Goal: Information Seeking & Learning: Learn about a topic

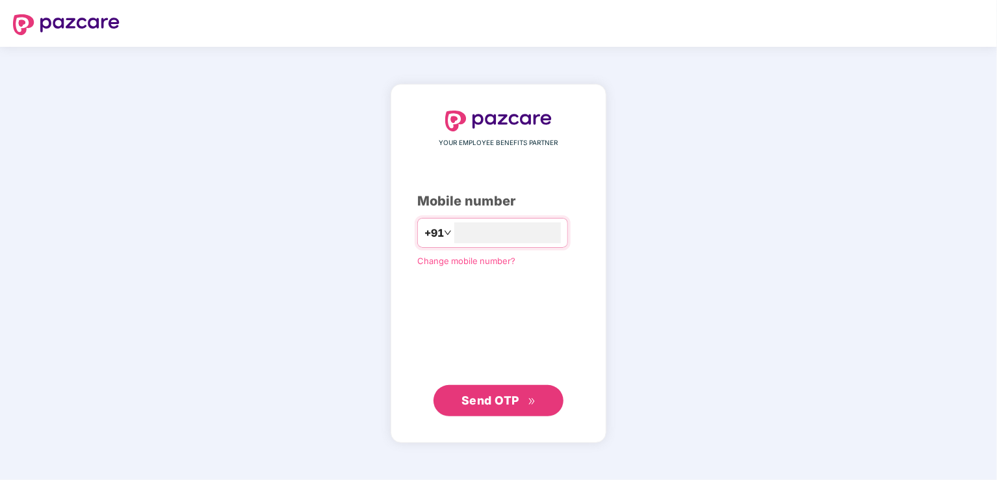
type input "**********"
click at [470, 398] on span "Send OTP" at bounding box center [491, 400] width 58 height 14
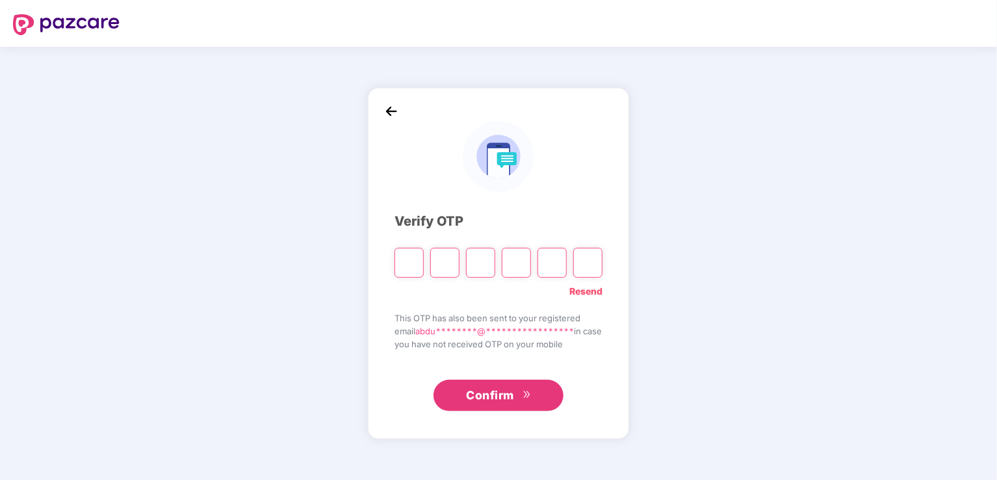
type input "*"
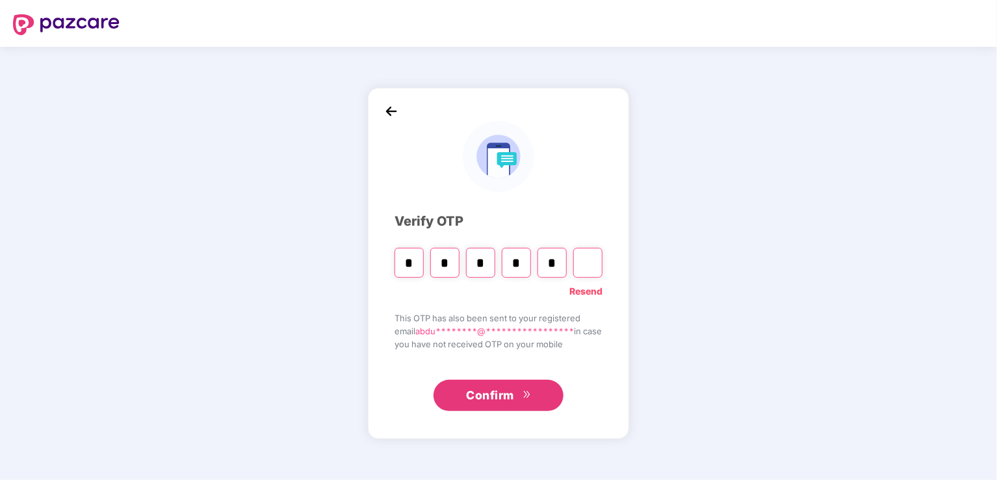
type input "*"
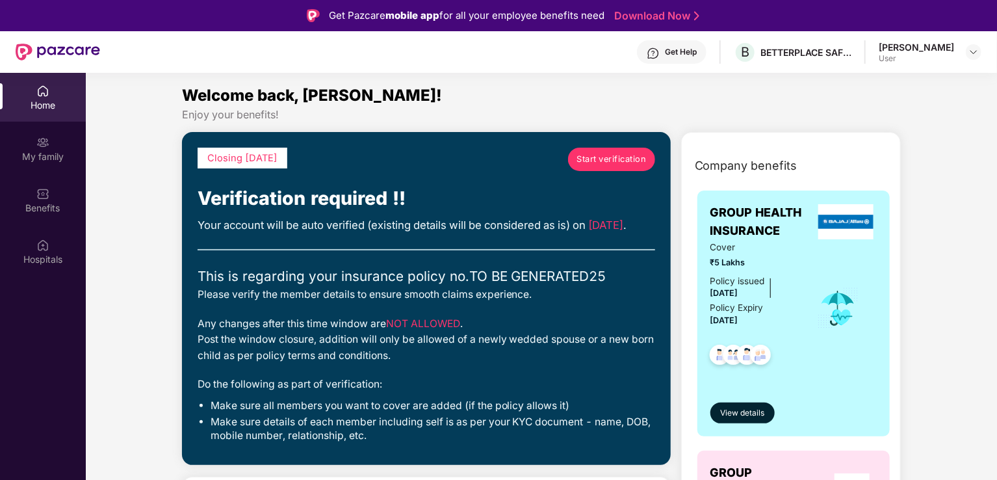
click at [603, 157] on span "Start verification" at bounding box center [612, 159] width 70 height 13
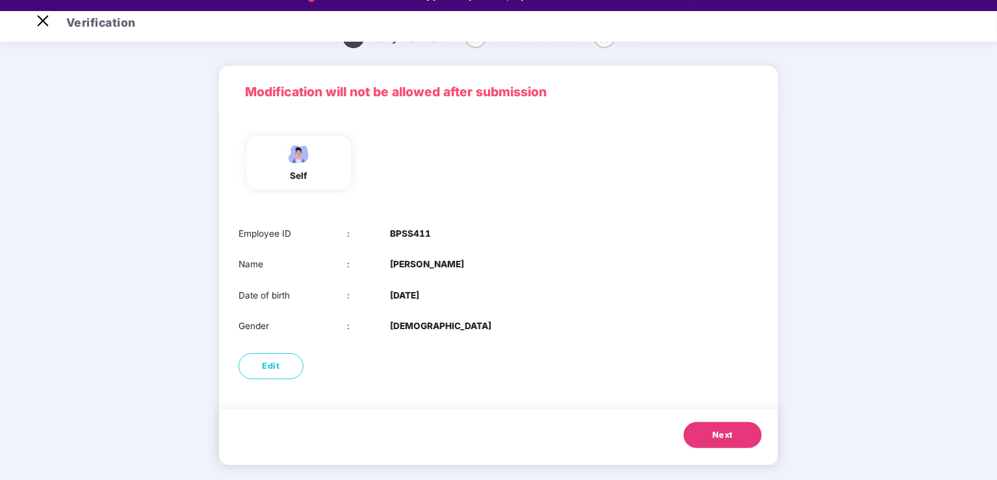
scroll to position [31, 0]
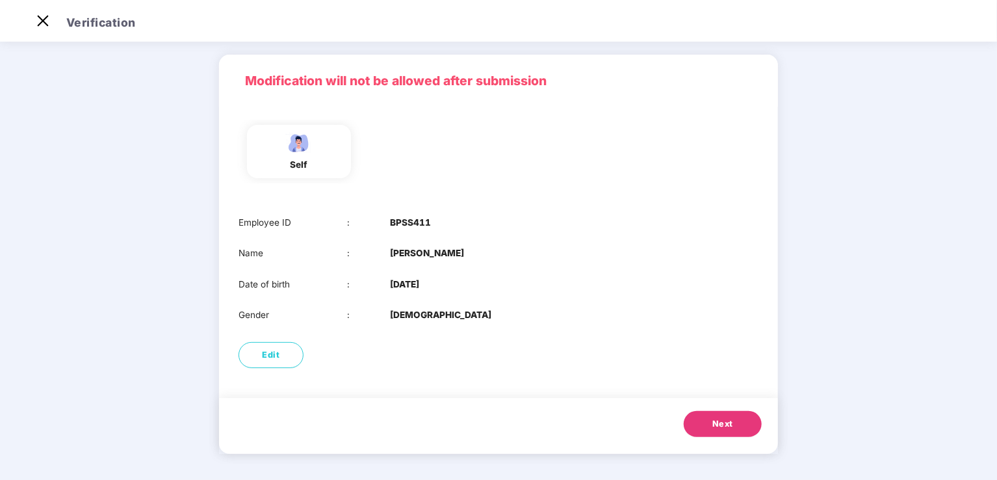
click at [723, 423] on span "Next" at bounding box center [722, 423] width 21 height 13
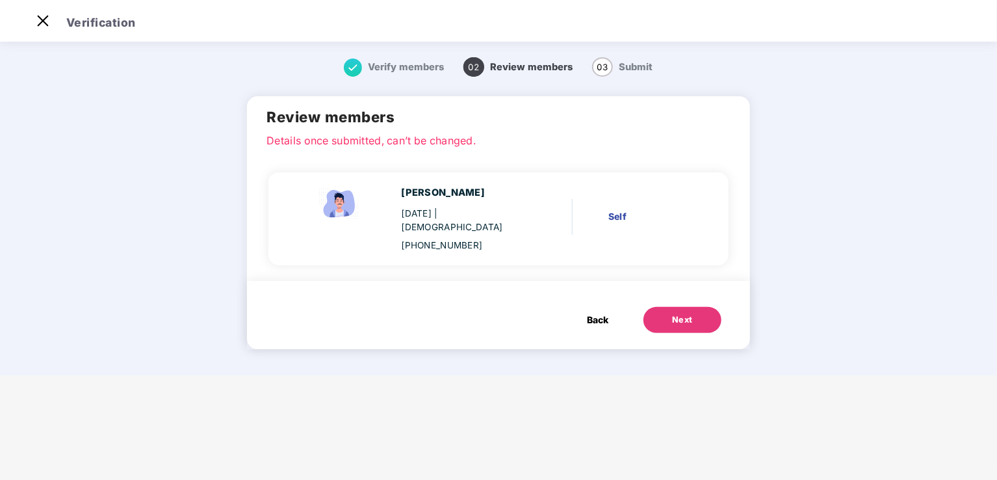
scroll to position [0, 0]
click at [675, 313] on div "Next" at bounding box center [682, 319] width 21 height 13
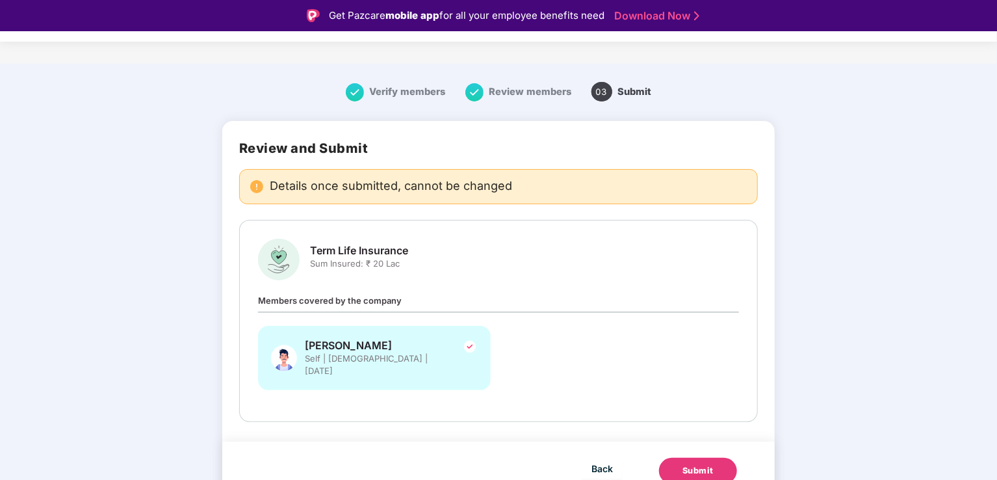
scroll to position [8, 0]
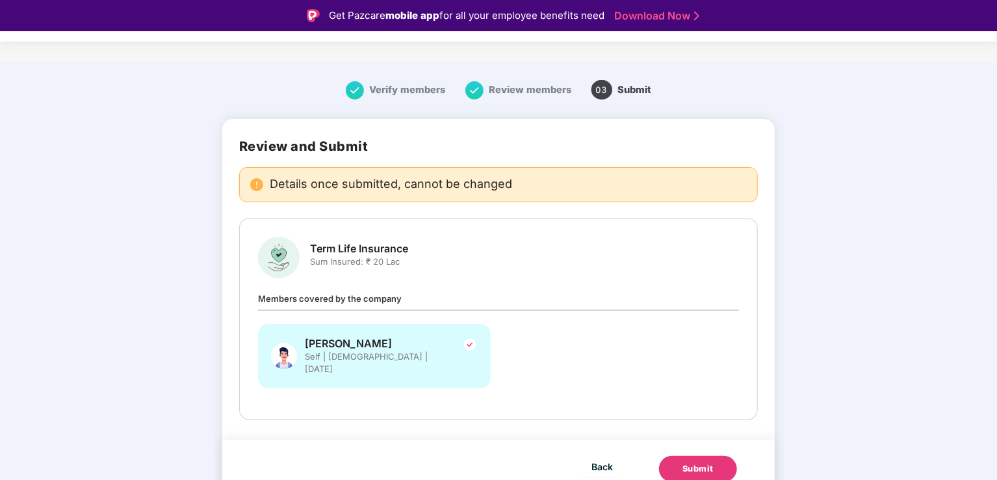
click at [696, 462] on div "Submit" at bounding box center [698, 468] width 31 height 13
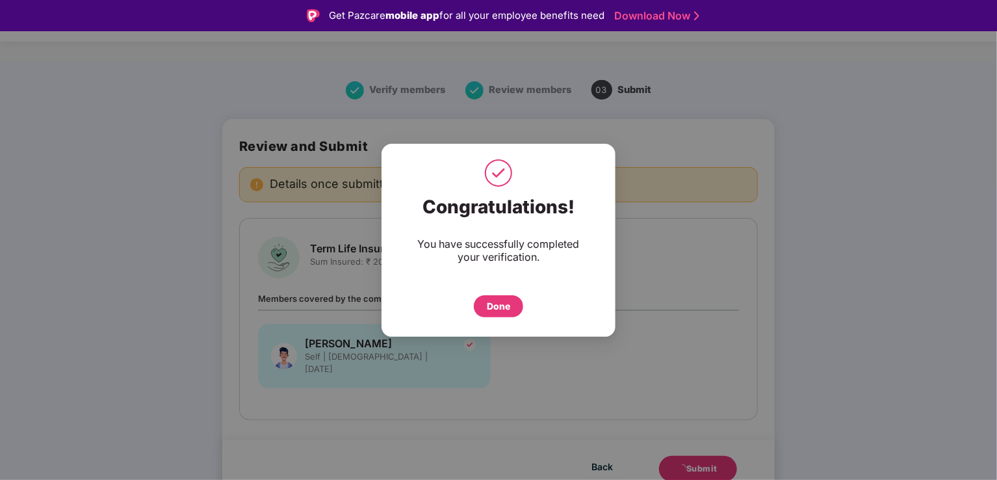
click at [494, 304] on div "Done" at bounding box center [498, 306] width 23 height 14
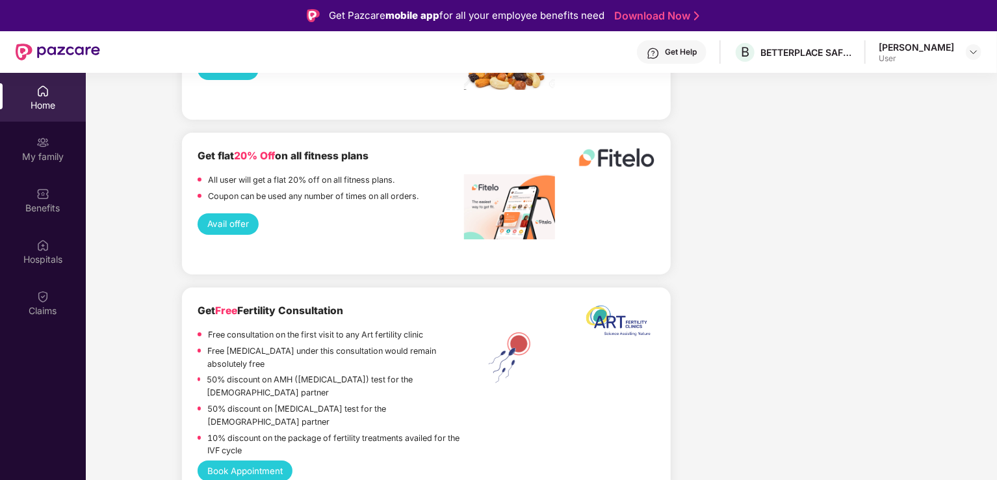
scroll to position [2642, 0]
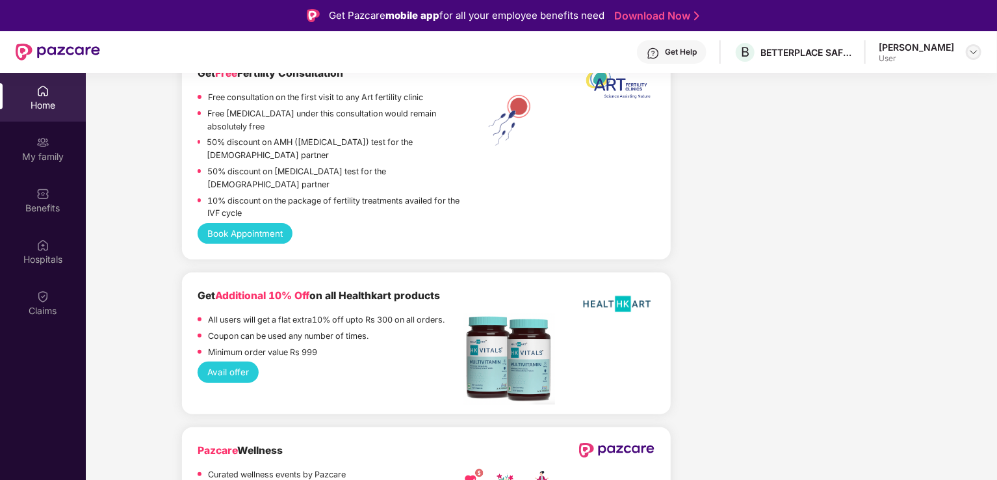
click at [974, 49] on img at bounding box center [974, 52] width 10 height 10
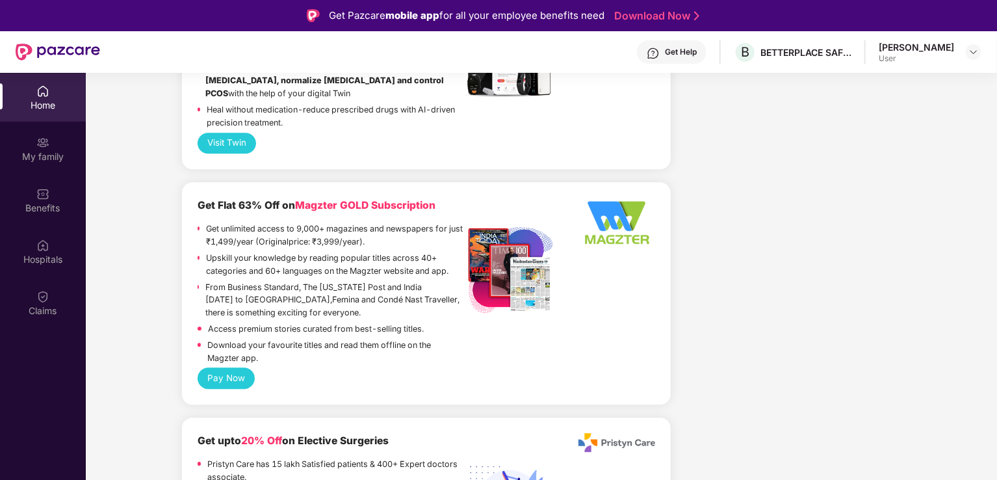
scroll to position [1732, 0]
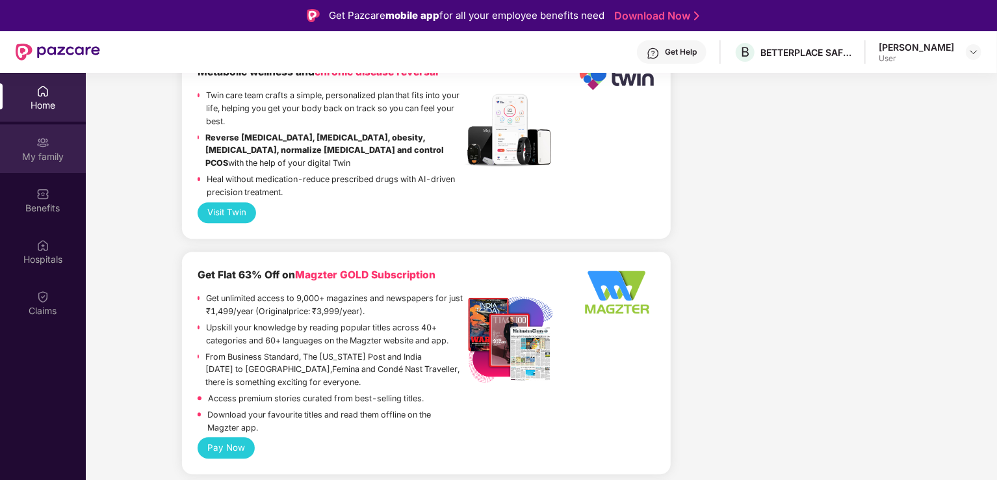
click at [54, 149] on div "My family" at bounding box center [43, 148] width 86 height 49
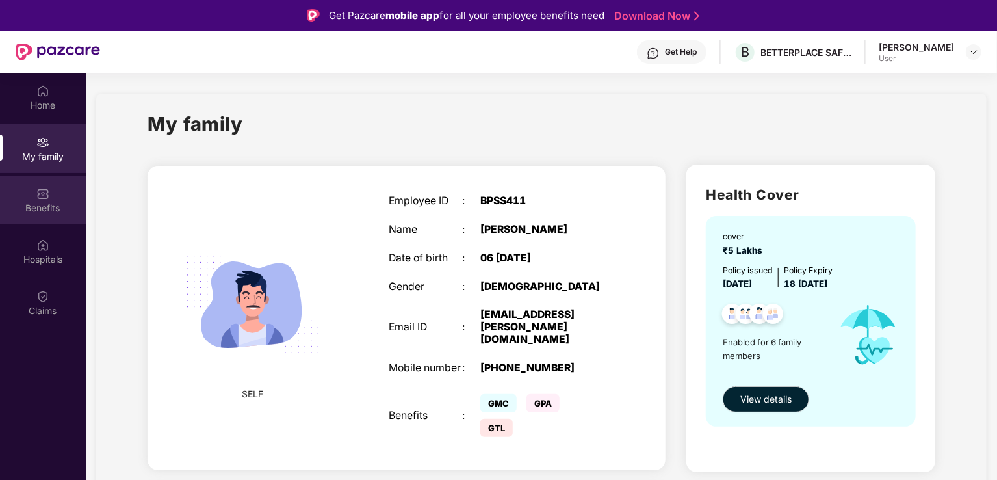
click at [33, 199] on div "Benefits" at bounding box center [43, 200] width 86 height 49
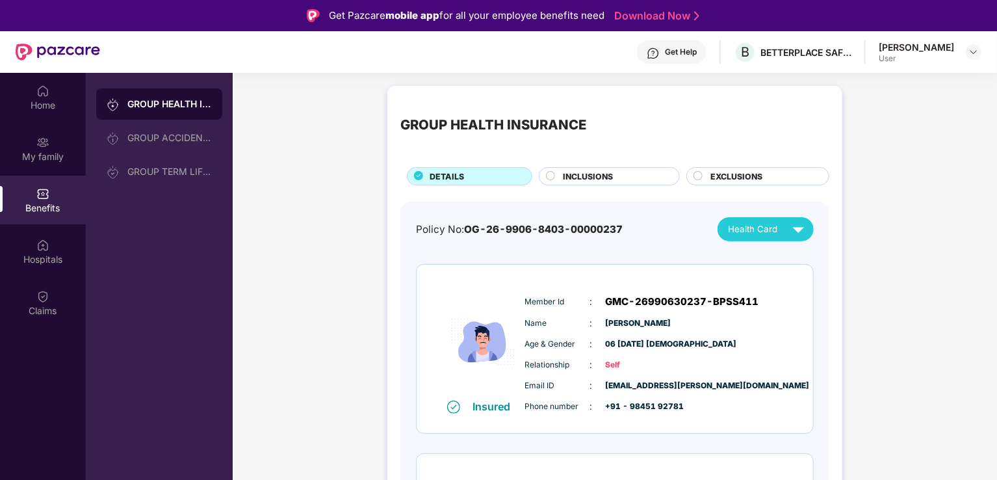
click at [590, 176] on span "INCLUSIONS" at bounding box center [588, 176] width 50 height 12
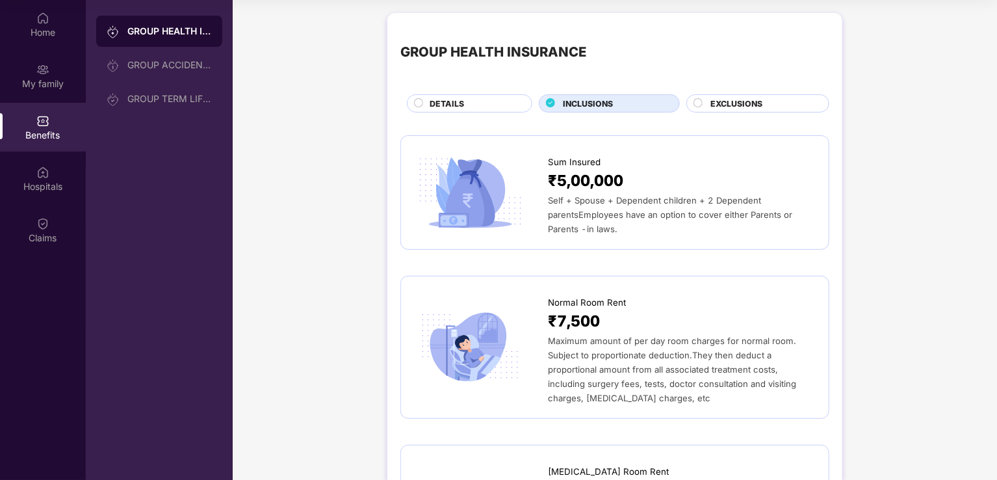
click at [733, 96] on div "EXCLUSIONS" at bounding box center [757, 103] width 143 height 18
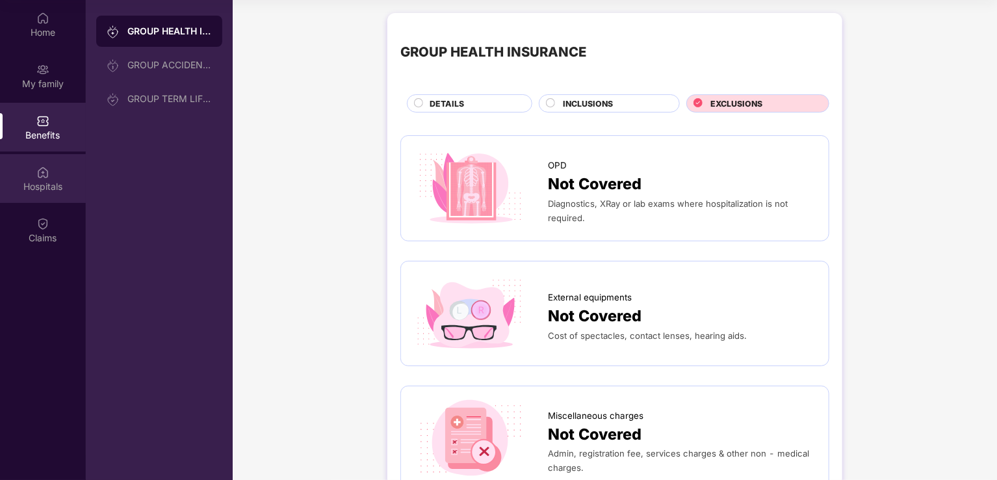
click at [47, 179] on div "Hospitals" at bounding box center [43, 178] width 86 height 49
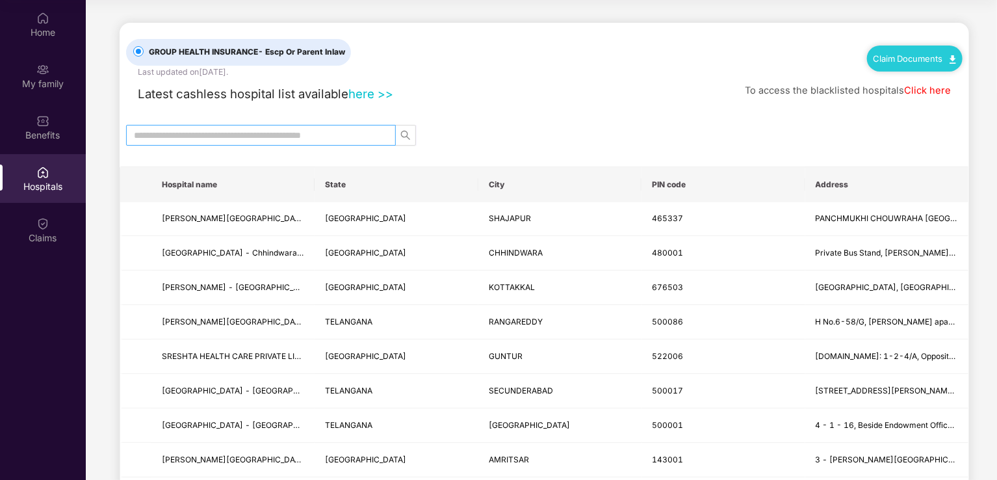
click at [235, 135] on input "text" at bounding box center [256, 135] width 244 height 14
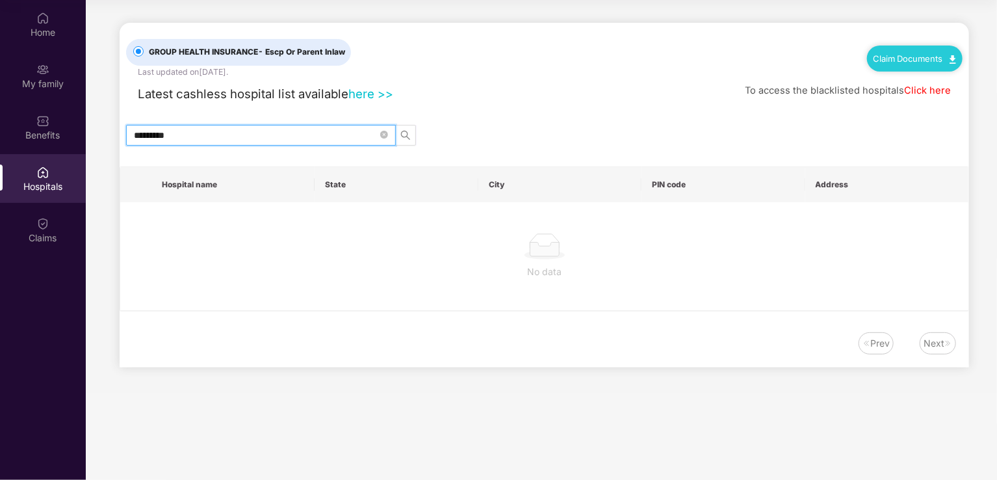
click at [227, 144] on span "*********" at bounding box center [261, 135] width 270 height 21
click at [219, 136] on input "*********" at bounding box center [256, 135] width 244 height 14
type input "*"
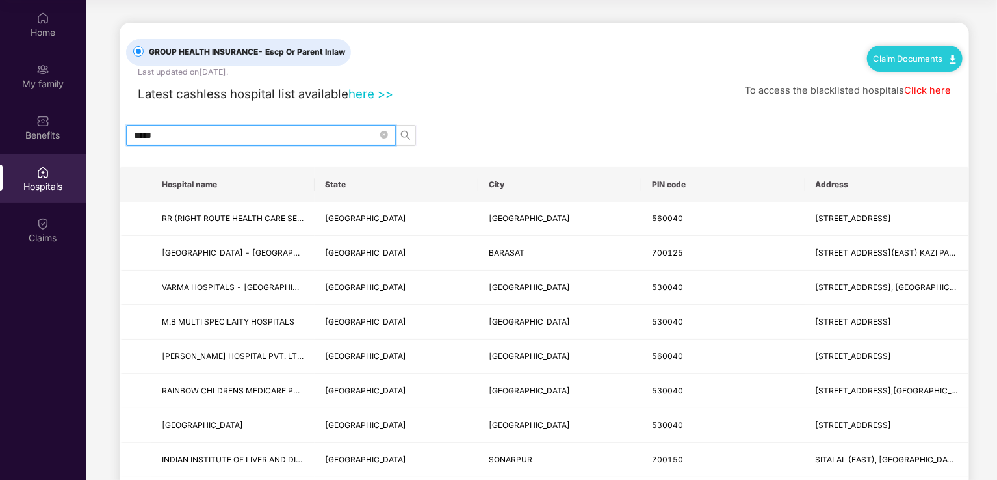
click at [200, 136] on input "*****" at bounding box center [256, 135] width 244 height 14
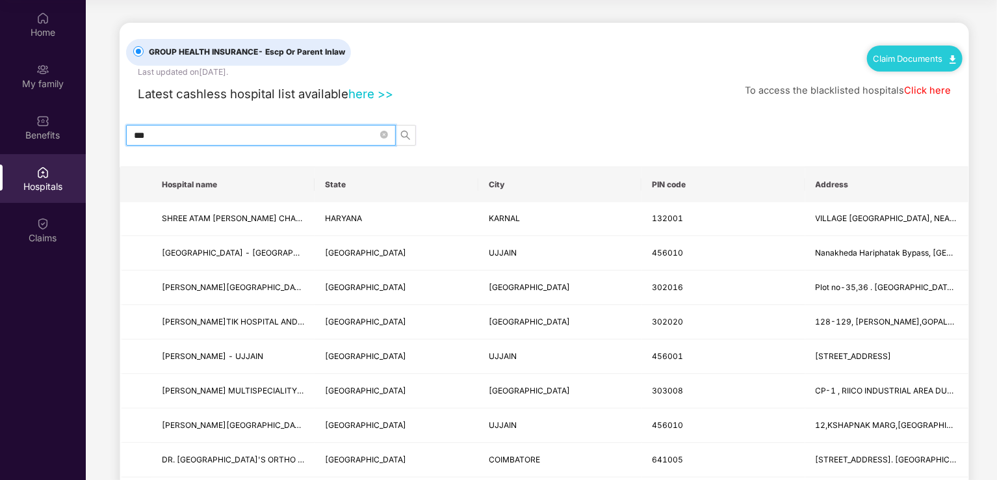
click at [197, 135] on input "***" at bounding box center [256, 135] width 244 height 14
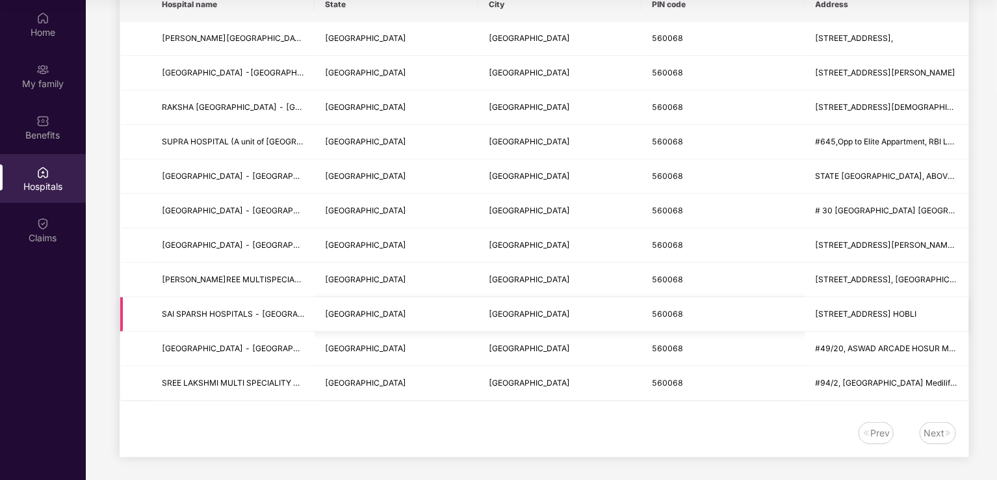
scroll to position [181, 0]
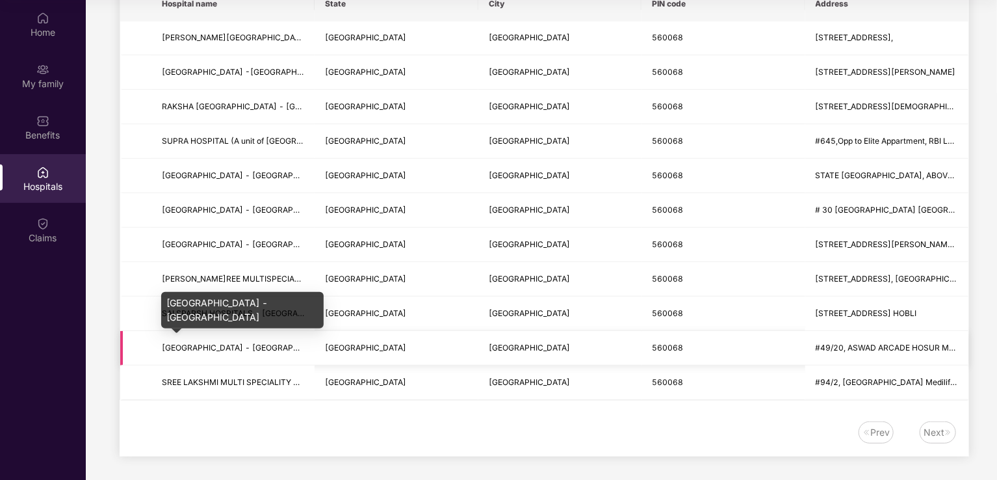
type input "******"
click at [196, 344] on span "NEW ASWAD HOSPITAL - BOMMANAHALLI" at bounding box center [248, 348] width 172 height 10
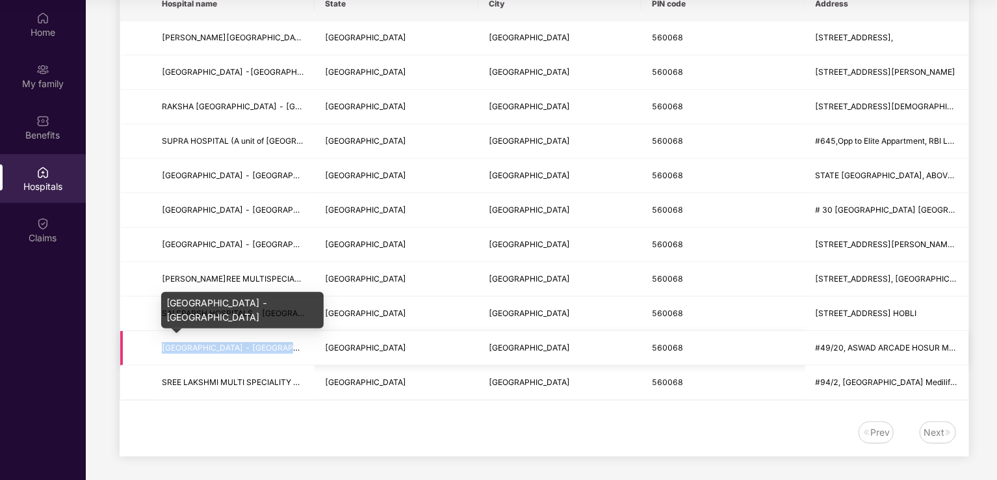
click at [196, 344] on span "NEW ASWAD HOSPITAL - BOMMANAHALLI" at bounding box center [248, 348] width 172 height 10
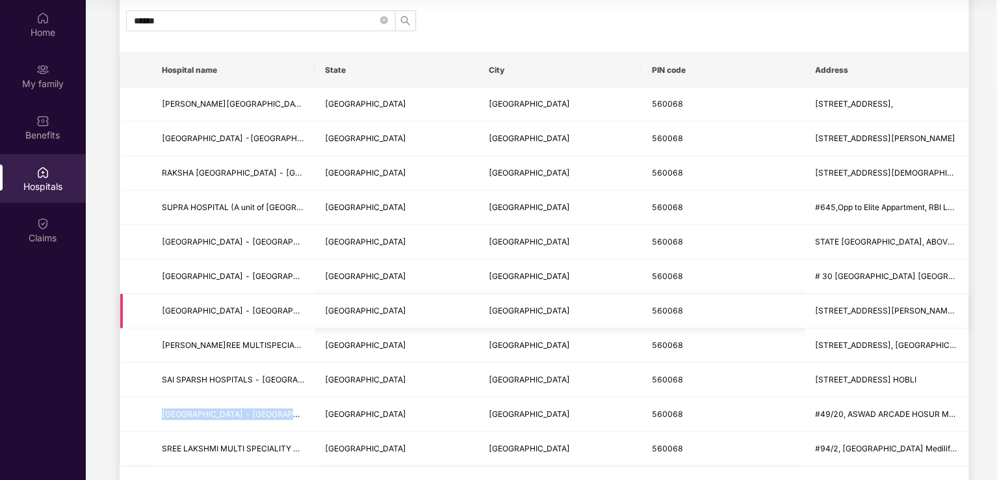
scroll to position [0, 0]
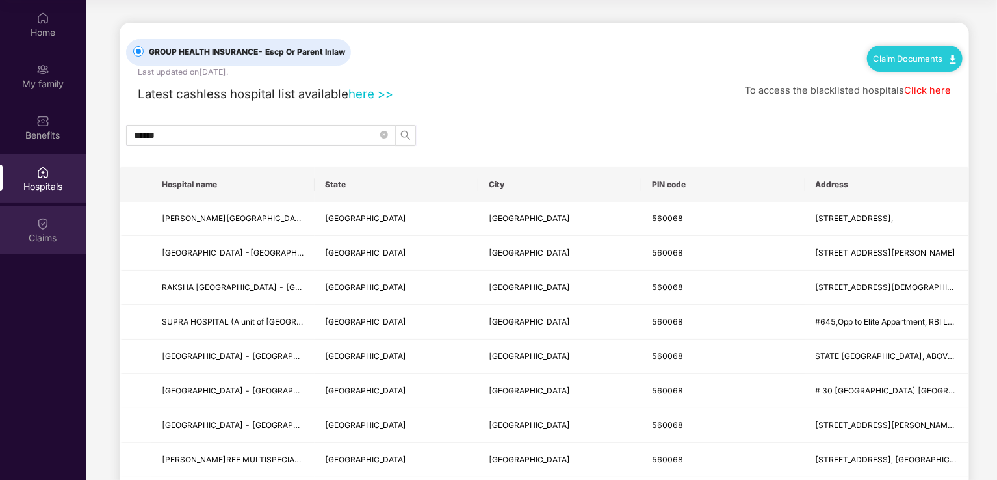
click at [40, 233] on div "Claims" at bounding box center [43, 237] width 86 height 13
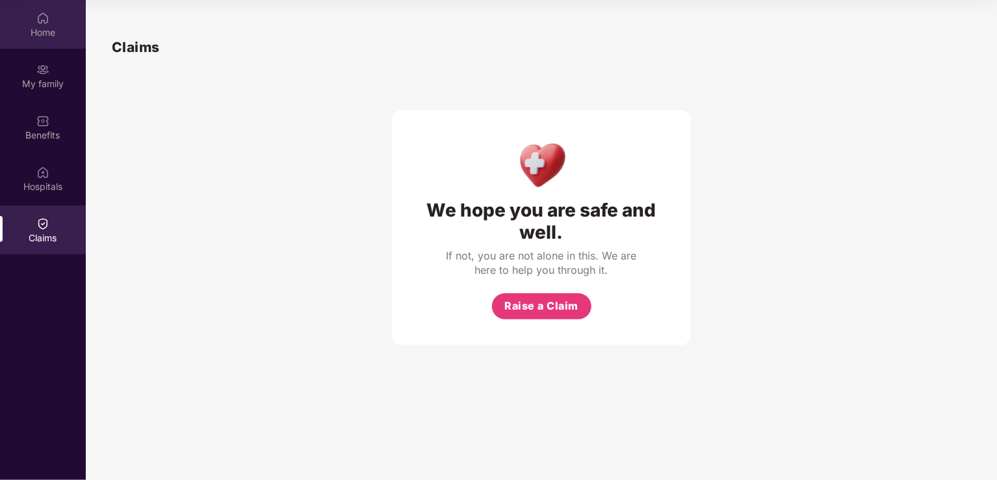
click at [48, 33] on div "Home" at bounding box center [43, 32] width 86 height 13
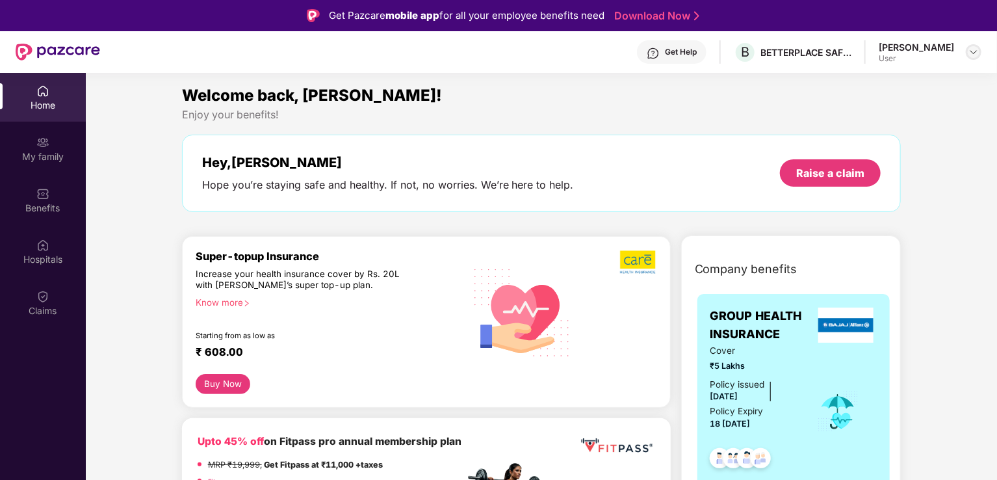
click at [966, 54] on div at bounding box center [974, 52] width 16 height 16
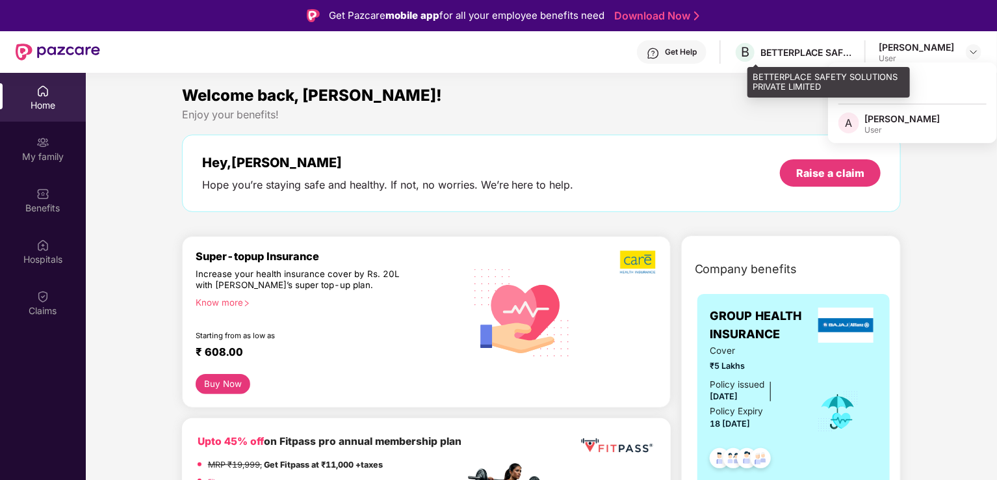
click at [795, 60] on div "B BETTERPLACE SAFETY SOLUTIONS PRIVATE LIMITED" at bounding box center [793, 52] width 118 height 23
